Goal: Task Accomplishment & Management: Manage account settings

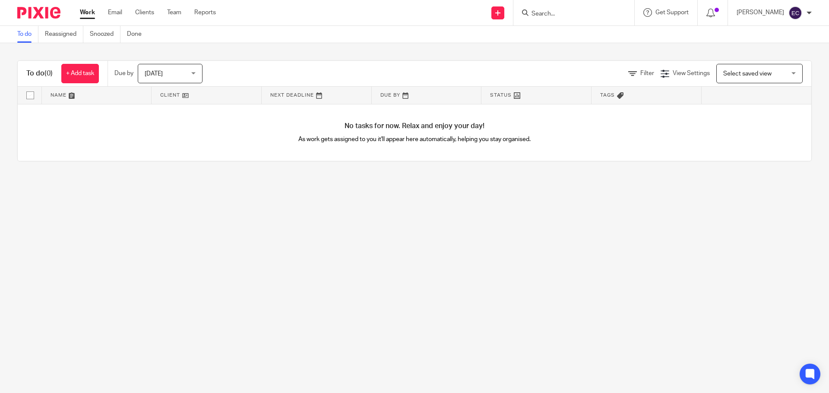
click at [572, 13] on input "Search" at bounding box center [569, 14] width 78 height 8
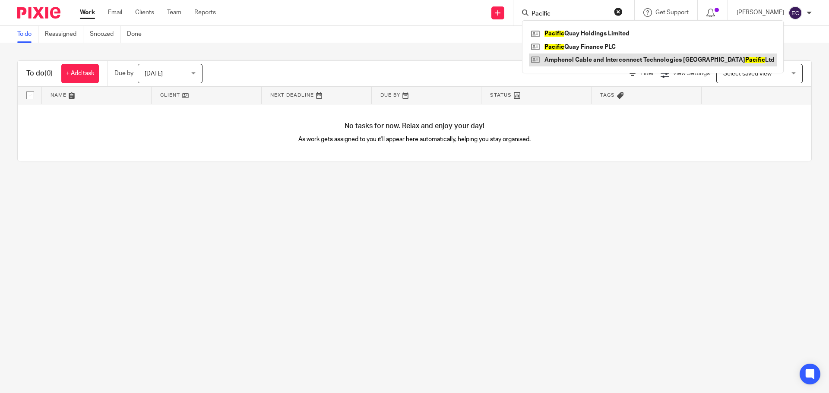
type input "Pacific"
click at [616, 58] on link at bounding box center [653, 60] width 248 height 13
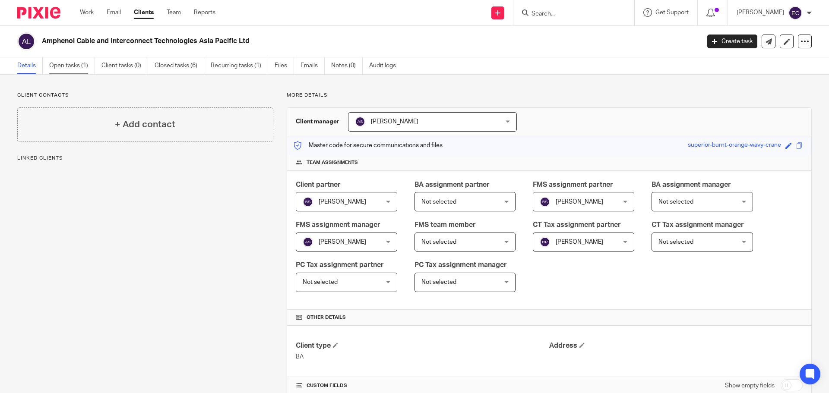
click at [68, 66] on link "Open tasks (1)" at bounding box center [72, 65] width 46 height 17
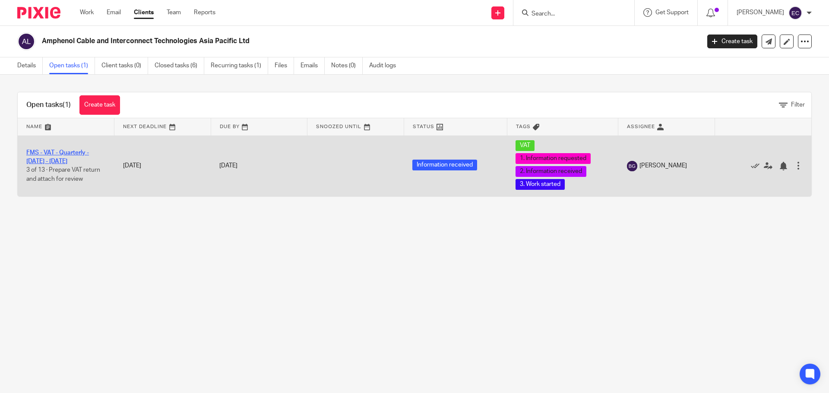
click at [87, 155] on link "FMS - VAT - Quarterly - [DATE] - [DATE]" at bounding box center [57, 157] width 63 height 15
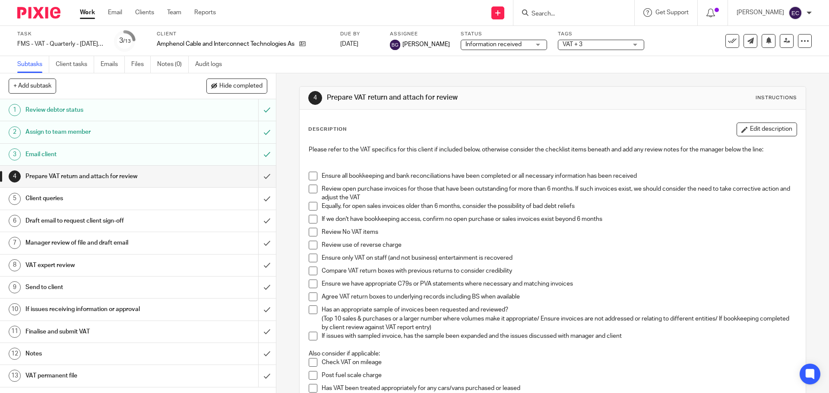
click at [311, 177] on span at bounding box center [313, 176] width 9 height 9
click at [309, 189] on span at bounding box center [313, 189] width 9 height 9
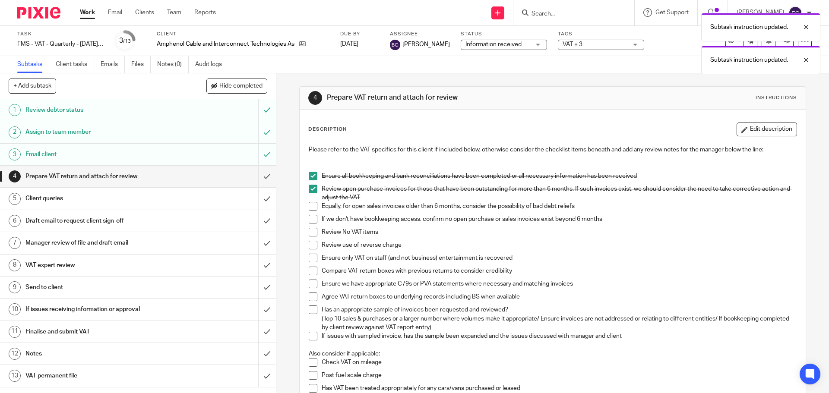
scroll to position [57, 0]
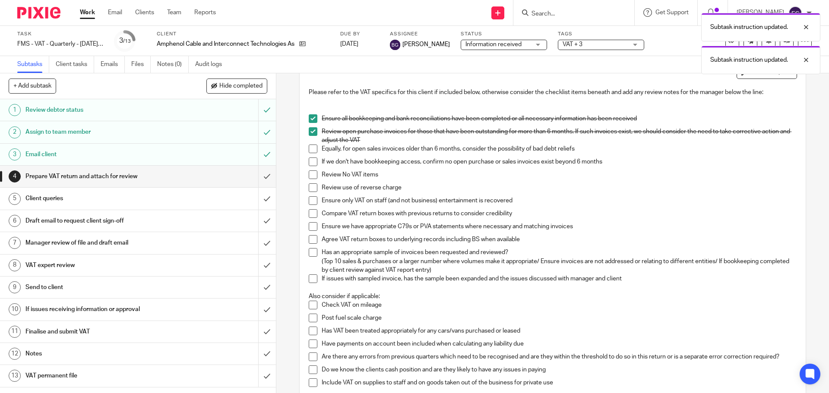
click at [312, 148] on span at bounding box center [313, 149] width 9 height 9
click at [311, 161] on span at bounding box center [313, 162] width 9 height 9
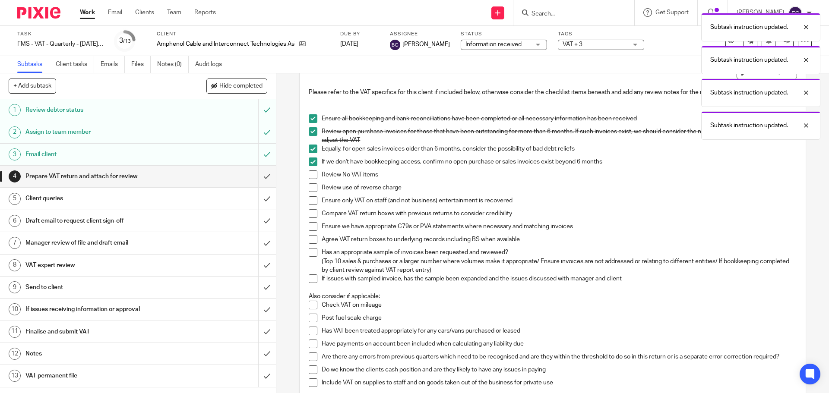
click at [310, 176] on span at bounding box center [313, 174] width 9 height 9
click at [309, 189] on span at bounding box center [313, 187] width 9 height 9
click at [310, 201] on span at bounding box center [313, 200] width 9 height 9
drag, startPoint x: 310, startPoint y: 214, endPoint x: 309, endPoint y: 219, distance: 5.3
click at [310, 214] on span at bounding box center [313, 213] width 9 height 9
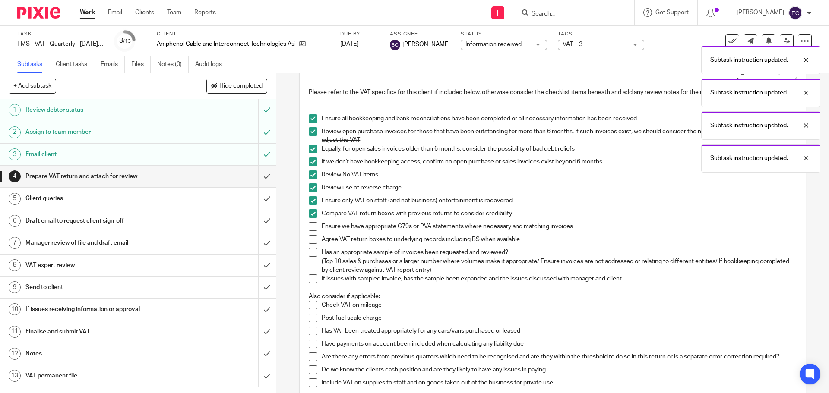
click at [309, 226] on span at bounding box center [313, 226] width 9 height 9
click at [309, 237] on span at bounding box center [313, 239] width 9 height 9
click at [309, 253] on span at bounding box center [313, 252] width 9 height 9
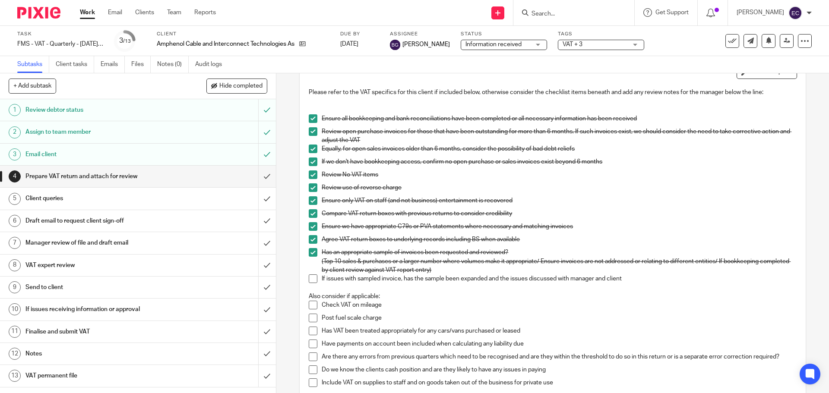
click at [309, 211] on span at bounding box center [313, 213] width 9 height 9
click at [312, 215] on span at bounding box center [313, 213] width 9 height 9
click at [311, 280] on span at bounding box center [313, 278] width 9 height 9
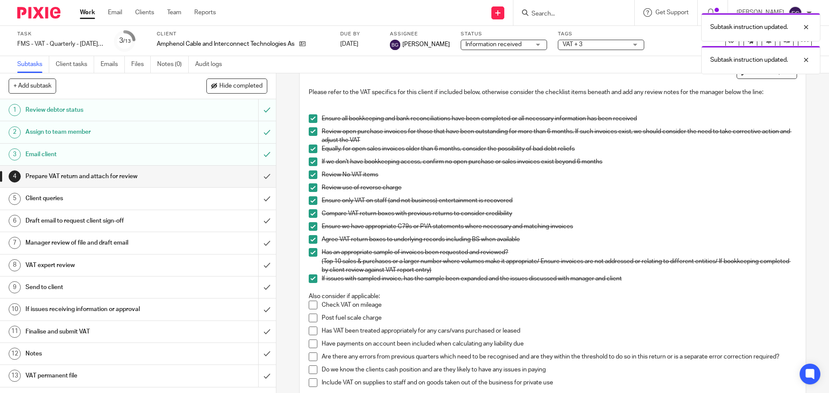
click at [309, 303] on span at bounding box center [313, 305] width 9 height 9
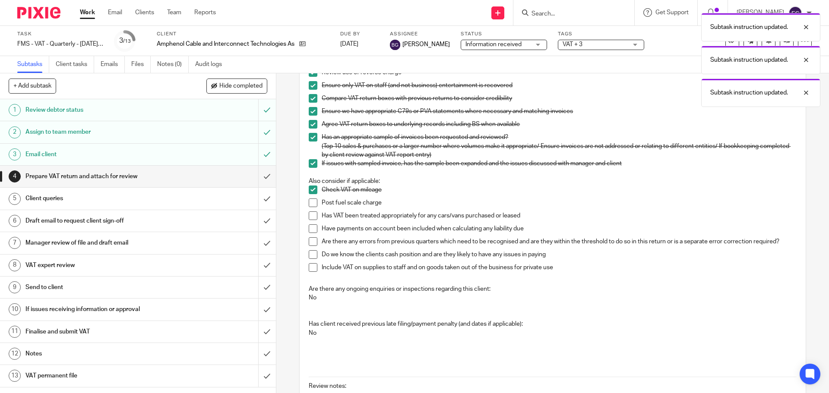
click at [310, 191] on span at bounding box center [313, 190] width 9 height 9
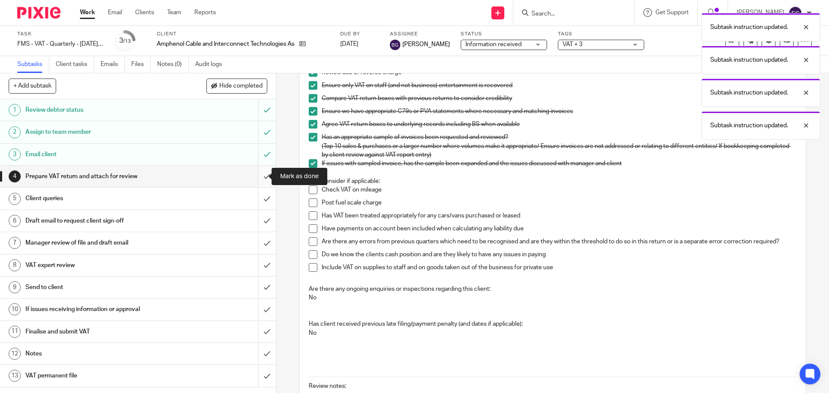
click at [259, 176] on input "submit" at bounding box center [138, 177] width 276 height 22
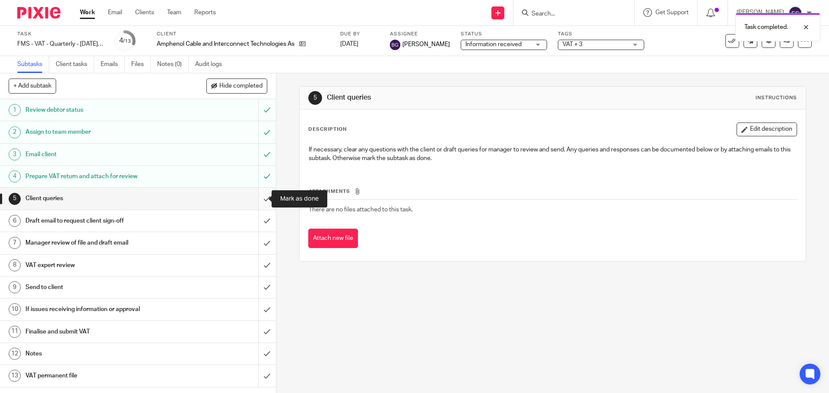
click at [260, 198] on input "submit" at bounding box center [138, 199] width 276 height 22
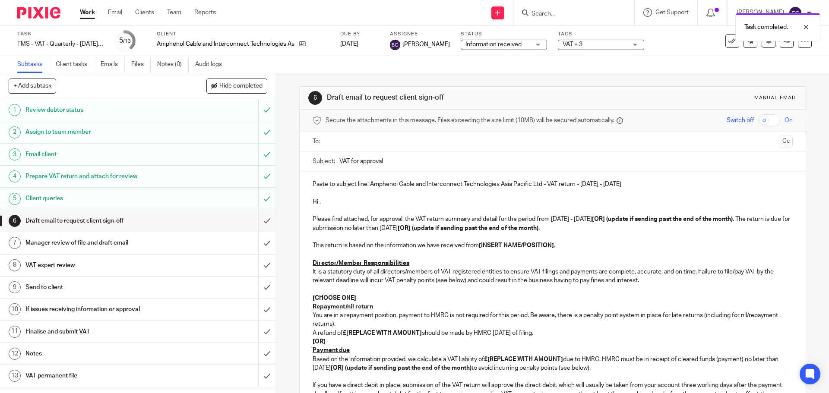
drag, startPoint x: 369, startPoint y: 183, endPoint x: 624, endPoint y: 183, distance: 255.5
click at [624, 183] on p "Paste to subject line: Amphenol Cable and Interconnect Technologies Asia Pacifi…" at bounding box center [552, 184] width 480 height 9
copy p "Amphenol Cable and Interconnect Technologies Asia Pacific Ltd - VAT return - [D…"
click at [418, 151] on input "VAT for approval" at bounding box center [565, 160] width 453 height 19
click at [429, 161] on input "VAT for approval" at bounding box center [565, 160] width 453 height 19
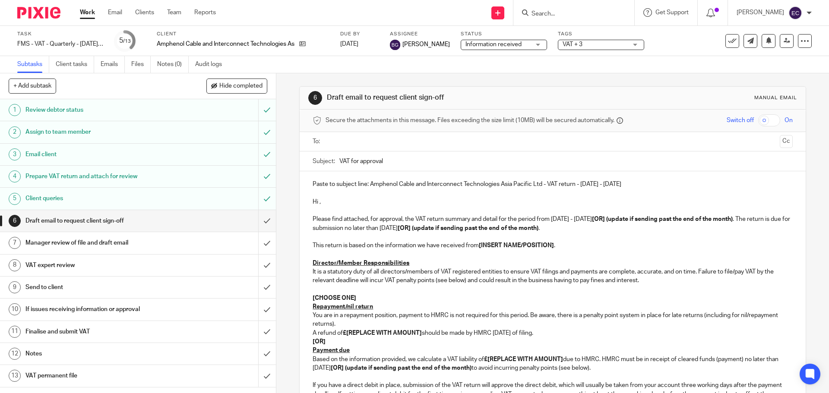
click at [429, 161] on input "VAT for approval" at bounding box center [565, 160] width 453 height 19
paste input "Amphenol Cable and Interconnect Technologies Asia Pacific Ltd - VAT return - [D…"
type input "Amphenol Cable and Interconnect Technologies Asia Pacific Ltd - VAT return - [D…"
drag, startPoint x: 635, startPoint y: 183, endPoint x: 307, endPoint y: 188, distance: 328.1
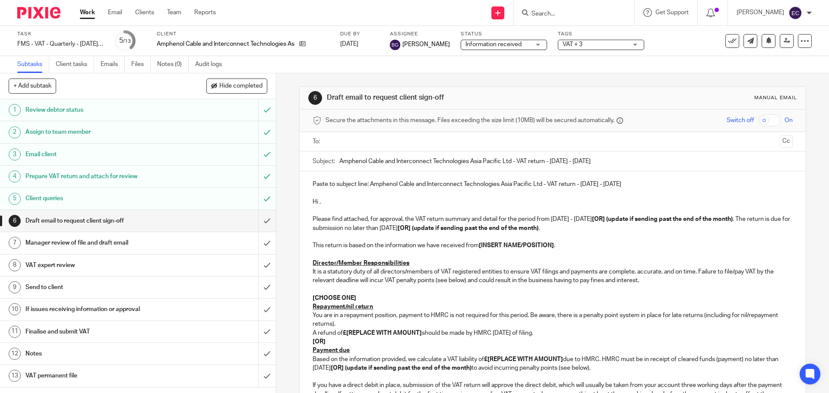
click at [307, 188] on div "Paste to subject line: Amphenol Cable and Interconnect Technologies Asia Pacifi…" at bounding box center [552, 358] width 505 height 374
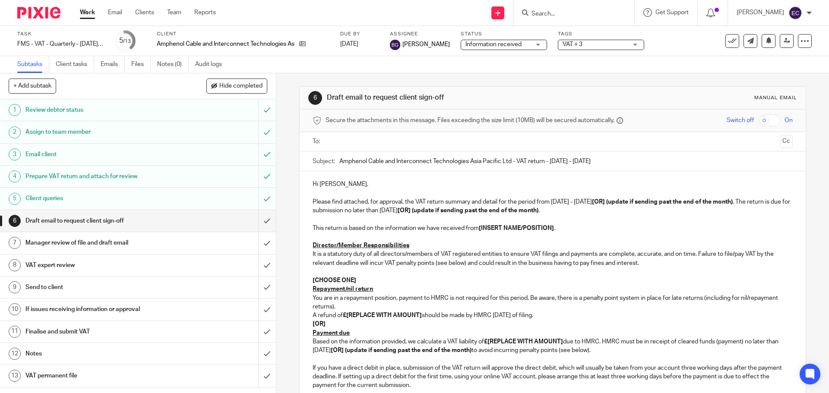
click at [364, 208] on p "Please find attached, for approval, the VAT return summary and detail for the p…" at bounding box center [552, 207] width 480 height 18
drag, startPoint x: 596, startPoint y: 203, endPoint x: 735, endPoint y: 204, distance: 139.0
click at [732, 204] on strong "[OR] (update if sending past the end of the month)" at bounding box center [662, 202] width 141 height 6
drag, startPoint x: 440, startPoint y: 210, endPoint x: 762, endPoint y: 202, distance: 322.1
click at [762, 202] on p "Please find attached, for approval, the VAT return summary and detail for the p…" at bounding box center [552, 207] width 480 height 18
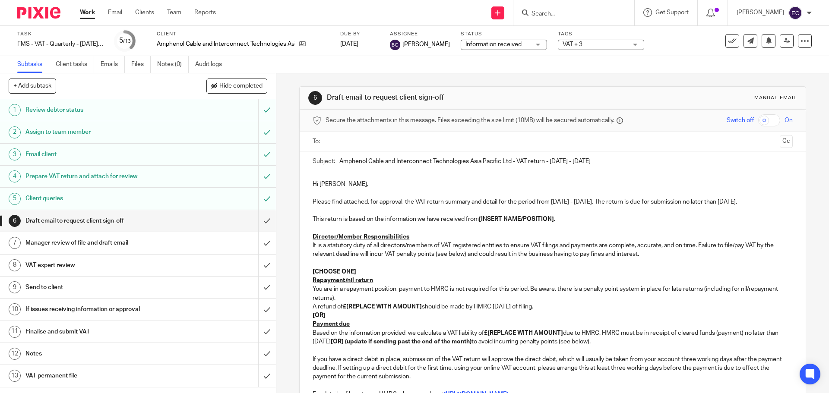
drag, startPoint x: 556, startPoint y: 219, endPoint x: 480, endPoint y: 223, distance: 76.5
click at [480, 223] on p "This return is based on the information we have received from [INSERT NAME/POSI…" at bounding box center [552, 219] width 480 height 9
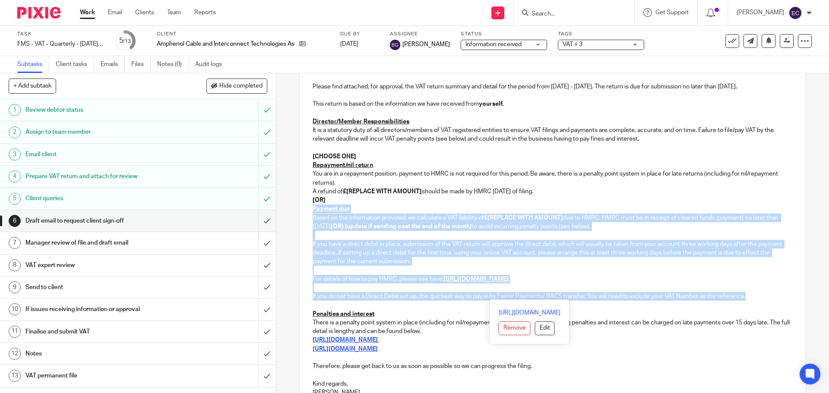
drag, startPoint x: 747, startPoint y: 297, endPoint x: 310, endPoint y: 210, distance: 445.0
click at [310, 210] on div "Hi Mandy, Please find attached, for approval, the VAT return summary and detail…" at bounding box center [552, 229] width 505 height 347
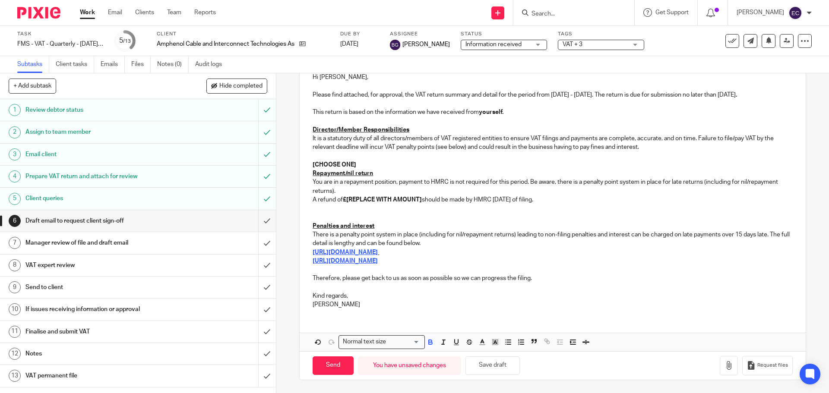
scroll to position [98, 0]
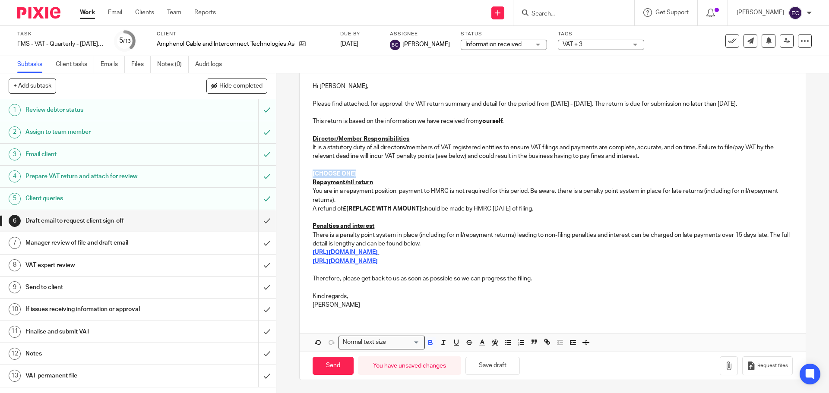
drag, startPoint x: 356, startPoint y: 173, endPoint x: 298, endPoint y: 174, distance: 57.8
click at [300, 174] on div "Hi Mandy, Please find attached, for approval, the VAT return summary and detail…" at bounding box center [552, 194] width 505 height 243
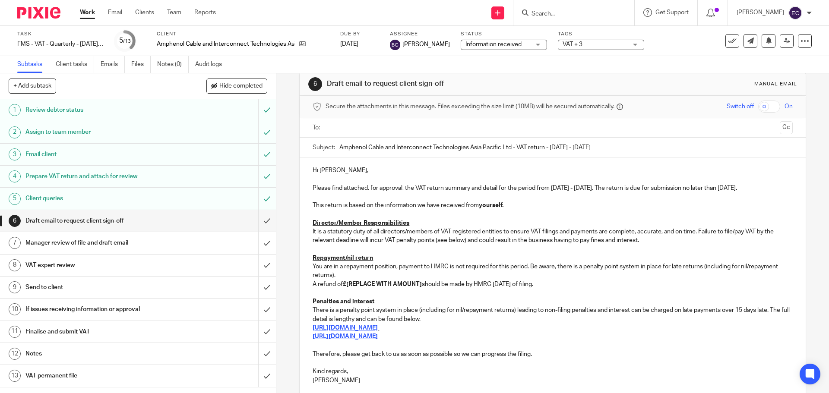
click at [309, 284] on div "Hi Mandy, Please find attached, for approval, the VAT return summary and detail…" at bounding box center [552, 275] width 505 height 234
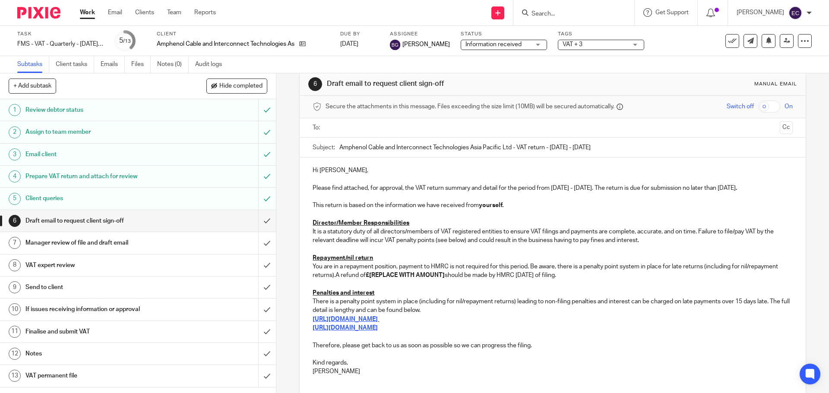
click at [382, 259] on p "Repayment/nil return" at bounding box center [552, 258] width 480 height 9
drag, startPoint x: 443, startPoint y: 275, endPoint x: 369, endPoint y: 277, distance: 74.3
click at [369, 277] on p "You are in a repayment position, payment to HMRC is not required for this perio…" at bounding box center [552, 271] width 480 height 18
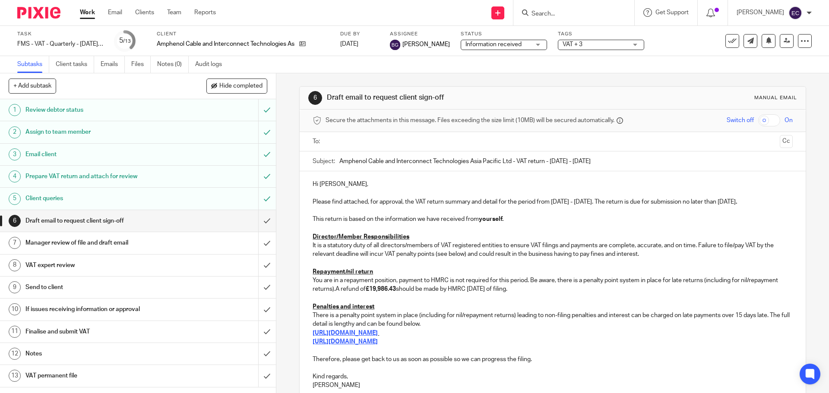
scroll to position [81, 0]
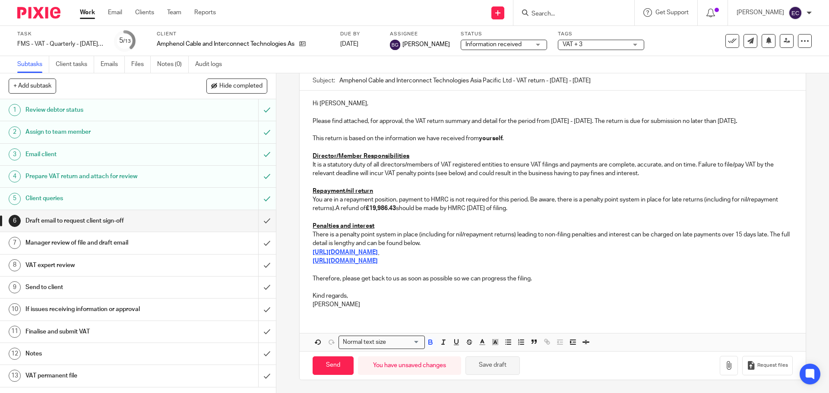
click at [505, 364] on button "Save draft" at bounding box center [492, 366] width 54 height 19
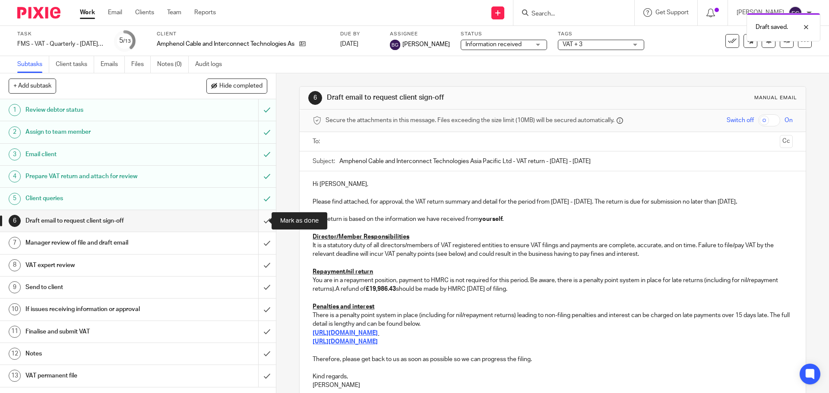
click at [259, 221] on input "submit" at bounding box center [138, 221] width 276 height 22
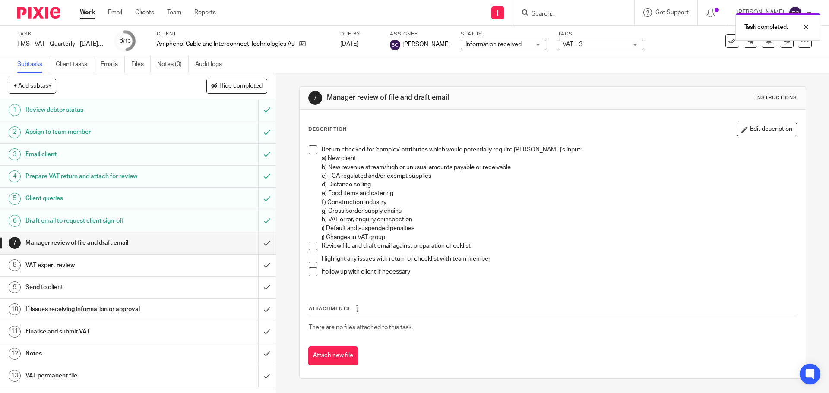
click at [185, 176] on div "Prepare VAT return and attach for review" at bounding box center [137, 176] width 224 height 13
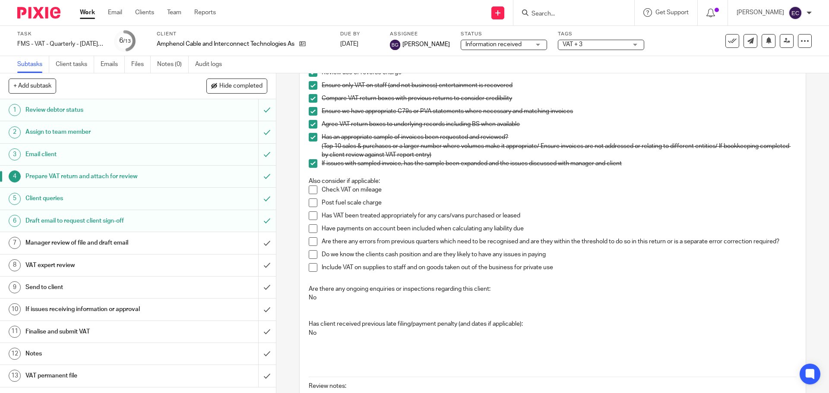
scroll to position [282, 0]
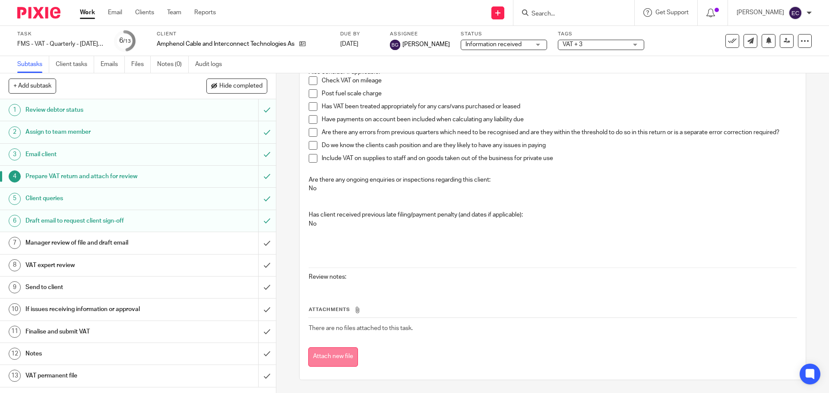
click at [342, 354] on button "Attach new file" at bounding box center [333, 356] width 50 height 19
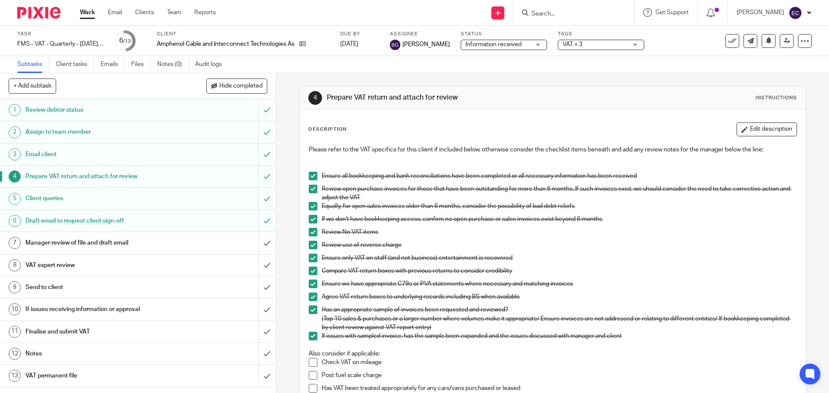
click at [631, 78] on div "4 Prepare VAT return and attach for review Instructions Description Edit descri…" at bounding box center [552, 374] width 506 height 602
